Goal: Task Accomplishment & Management: Manage account settings

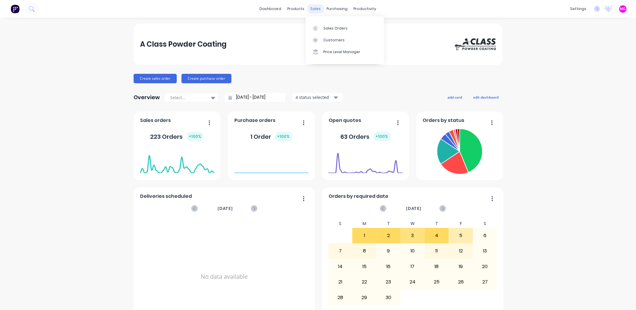
click at [312, 9] on div "sales" at bounding box center [316, 8] width 16 height 9
click at [336, 25] on link "Sales Orders" at bounding box center [345, 28] width 78 height 12
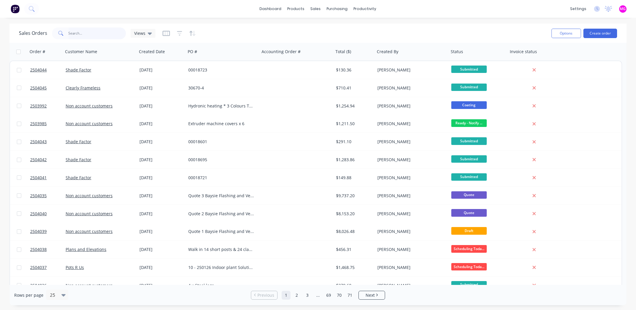
click at [83, 34] on input "text" at bounding box center [98, 33] width 58 height 12
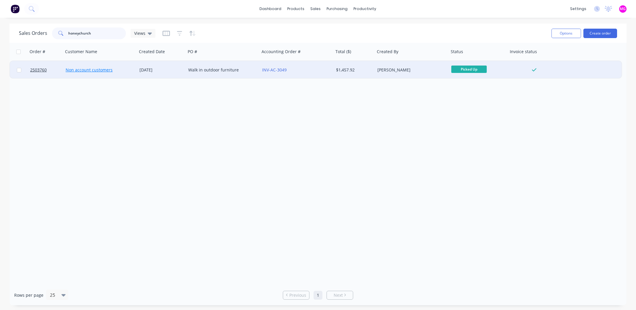
type input "honeychurch"
click at [77, 69] on link "Non account customers" at bounding box center [89, 70] width 47 height 6
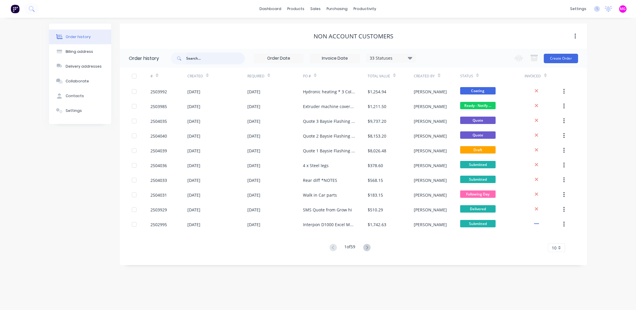
click at [202, 55] on input "text" at bounding box center [215, 59] width 59 height 12
type input "honeychurch"
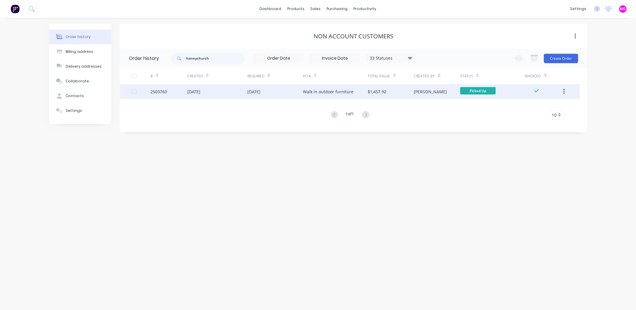
click at [325, 93] on div "Walk in outdoor furniture" at bounding box center [328, 92] width 51 height 6
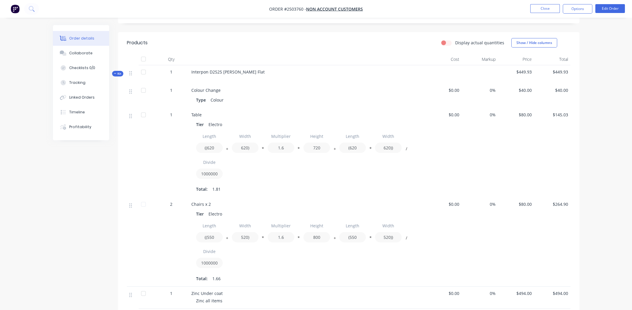
scroll to position [147, 0]
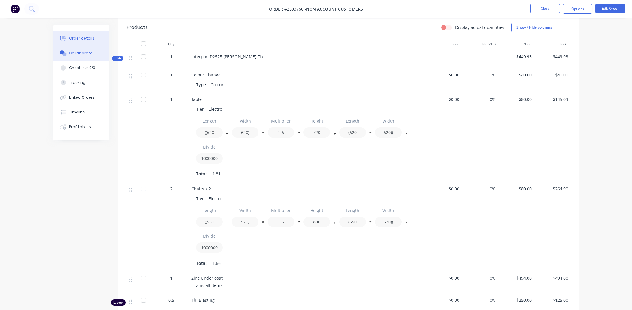
click at [93, 49] on button "Collaborate" at bounding box center [81, 53] width 56 height 15
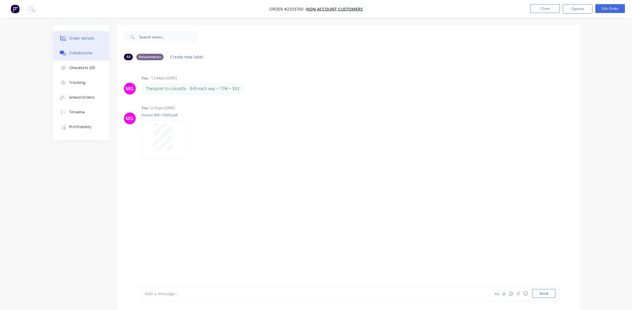
click at [80, 41] on button "Order details" at bounding box center [81, 38] width 56 height 15
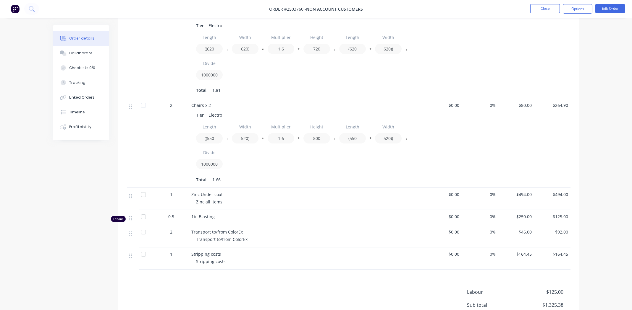
scroll to position [236, 0]
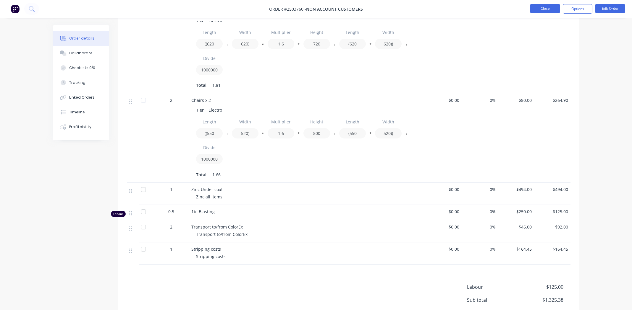
click at [538, 6] on button "Close" at bounding box center [545, 8] width 30 height 9
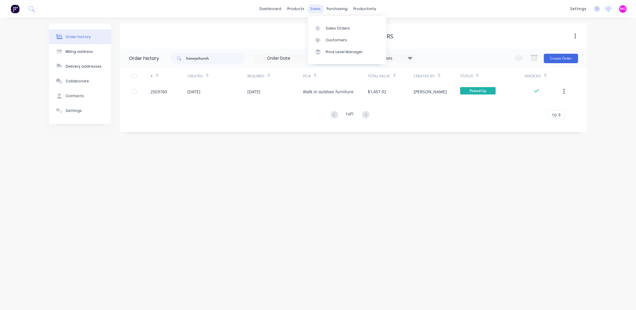
click at [317, 7] on div "sales" at bounding box center [316, 8] width 16 height 9
click at [330, 23] on link "Sales Orders" at bounding box center [347, 28] width 78 height 12
